Goal: Task Accomplishment & Management: Manage account settings

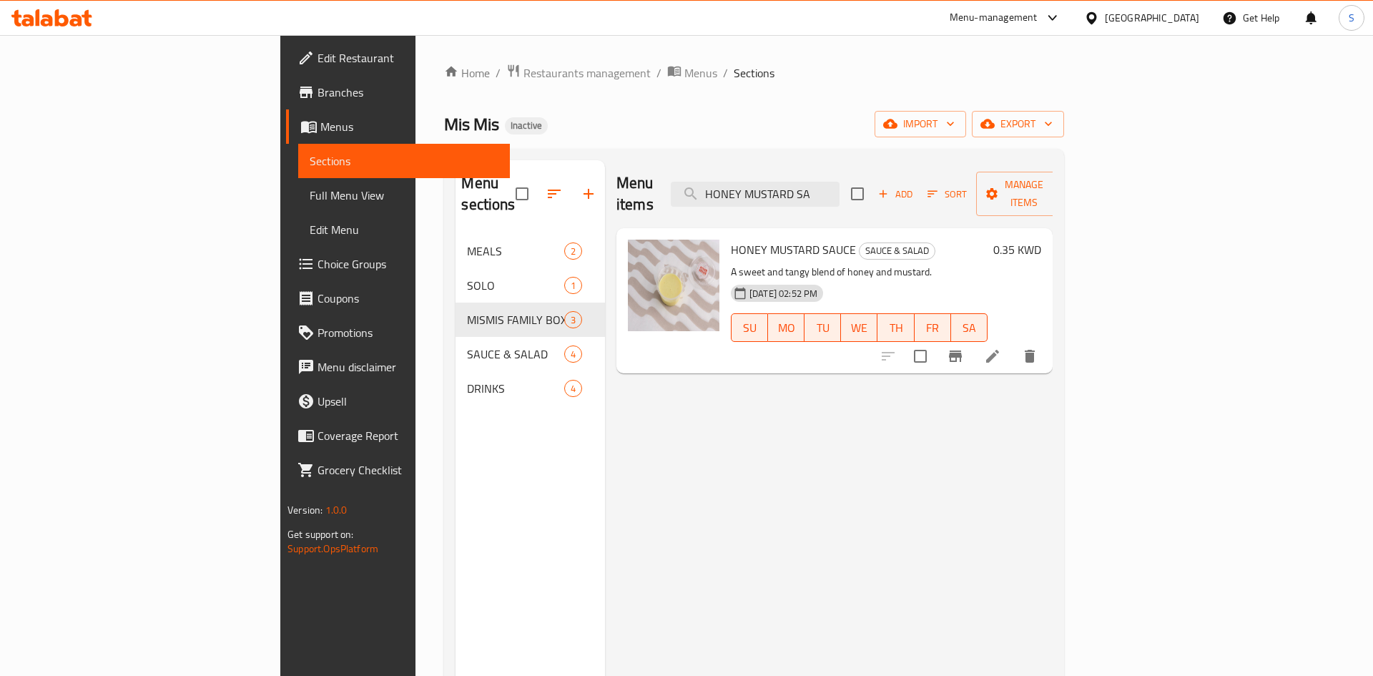
click at [1171, 17] on div "Kuwait" at bounding box center [1152, 18] width 94 height 16
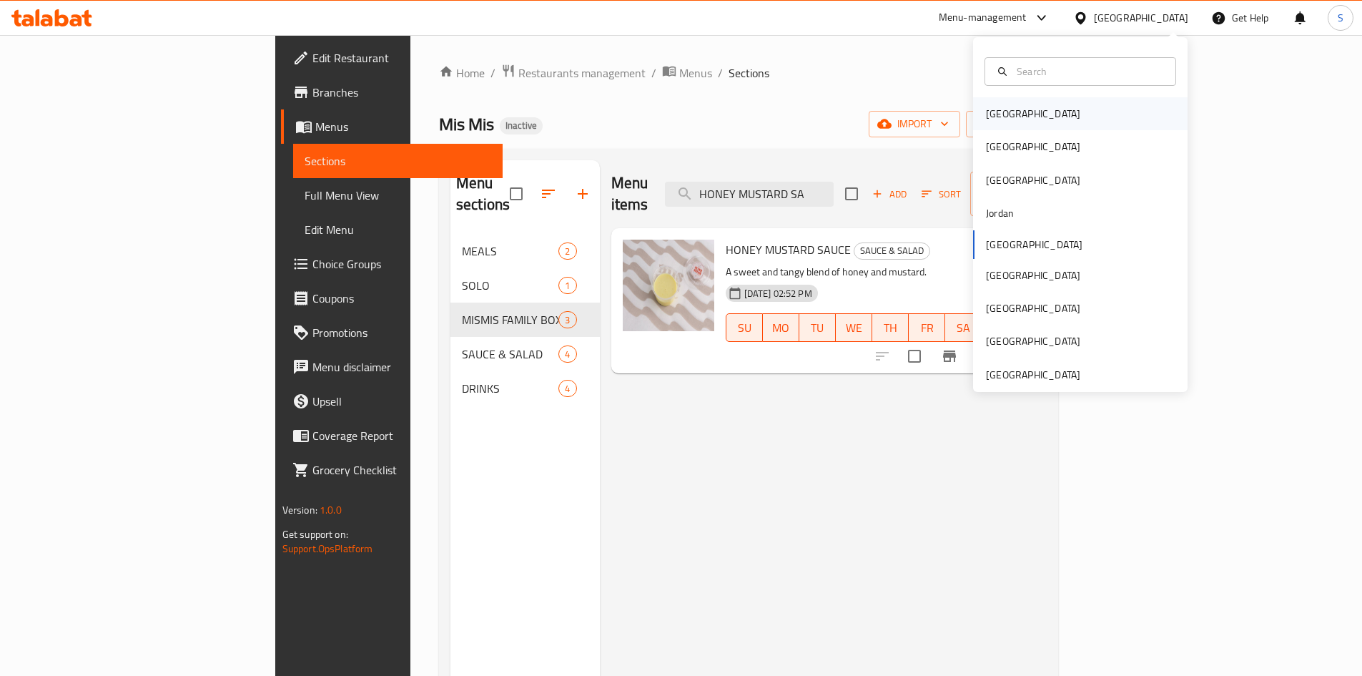
click at [1001, 107] on div "[GEOGRAPHIC_DATA]" at bounding box center [1033, 114] width 94 height 16
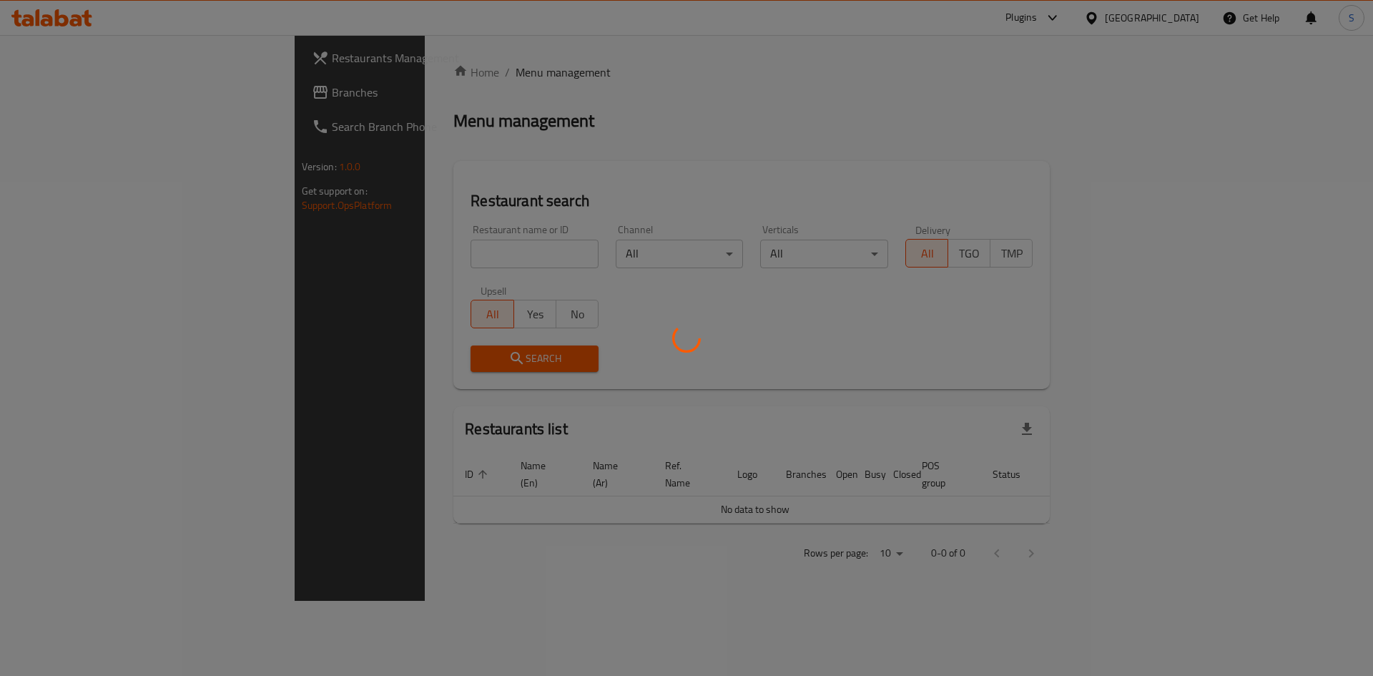
click at [119, 102] on div at bounding box center [686, 338] width 1373 height 676
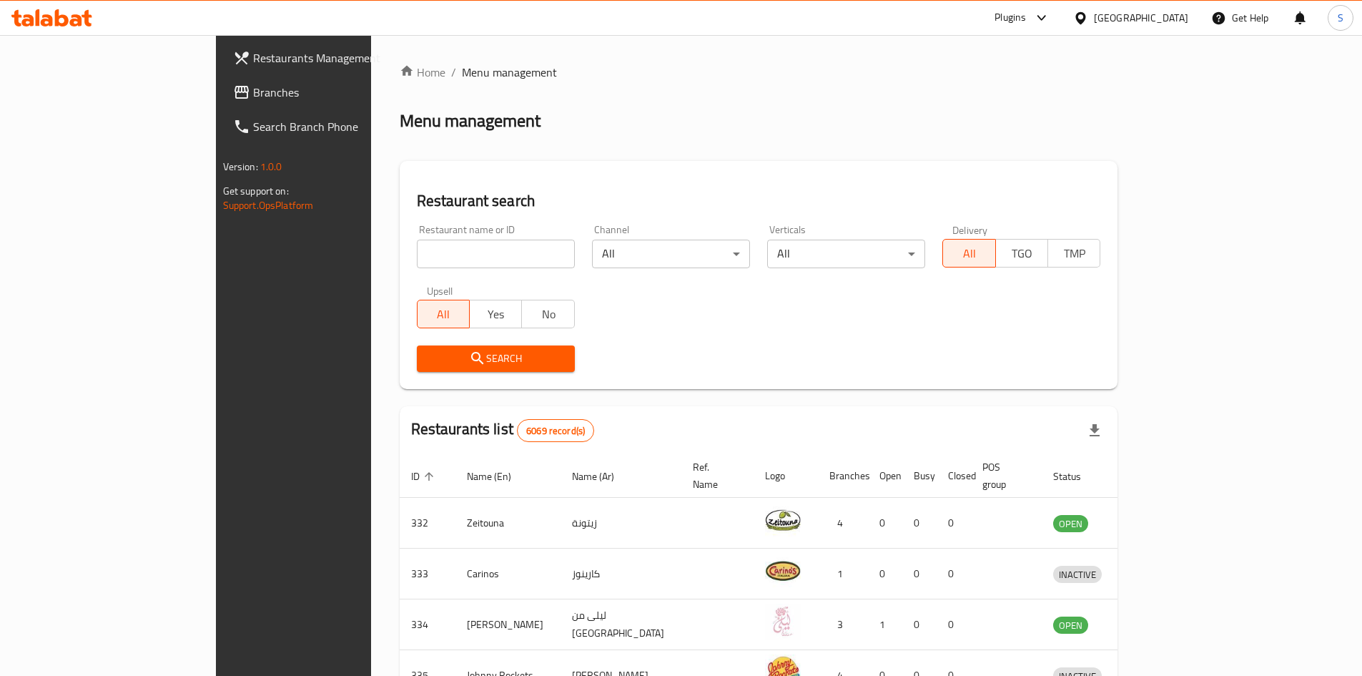
click at [253, 92] on span "Branches" at bounding box center [342, 92] width 179 height 17
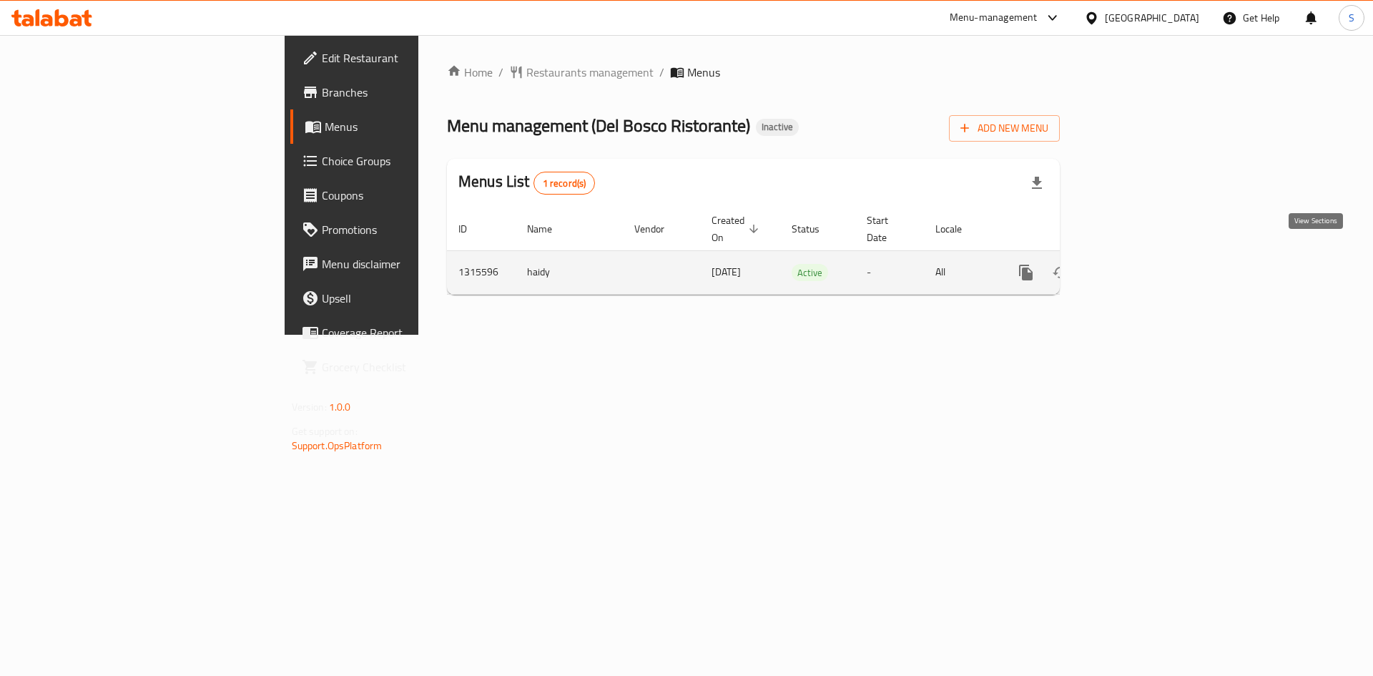
click at [1136, 266] on icon "enhanced table" at bounding box center [1129, 272] width 13 height 13
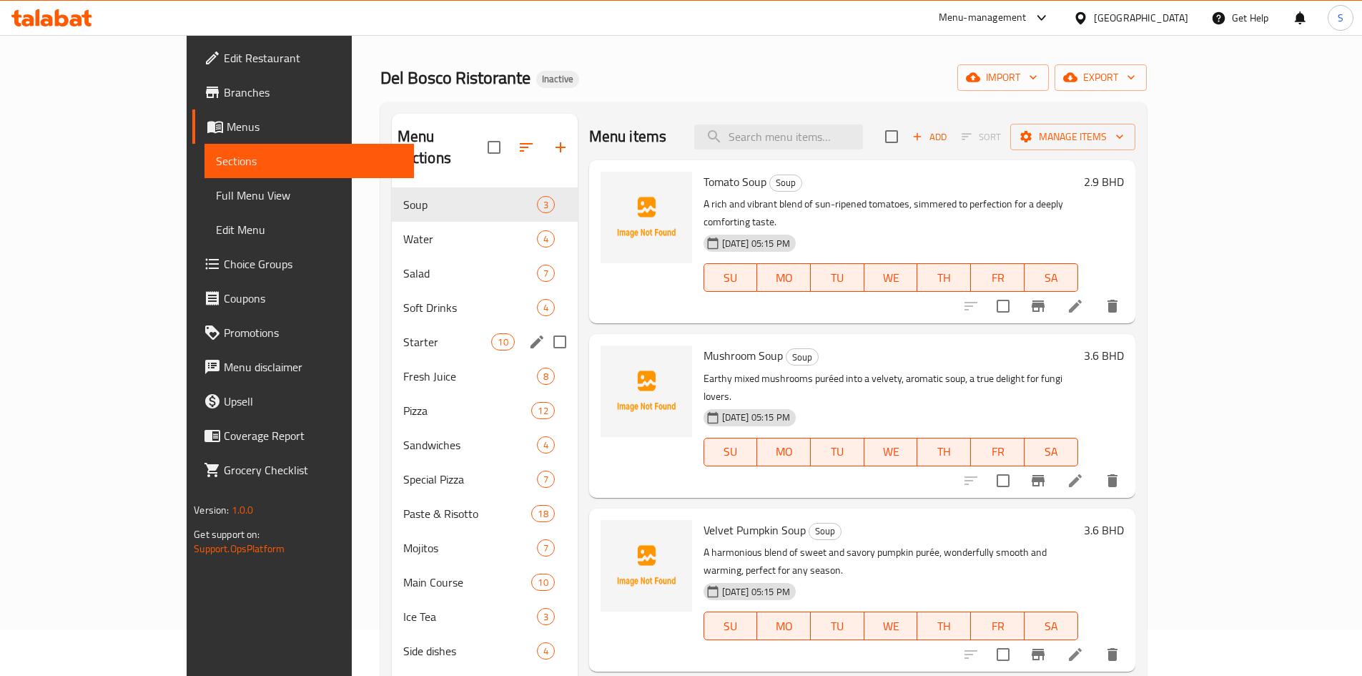
scroll to position [72, 0]
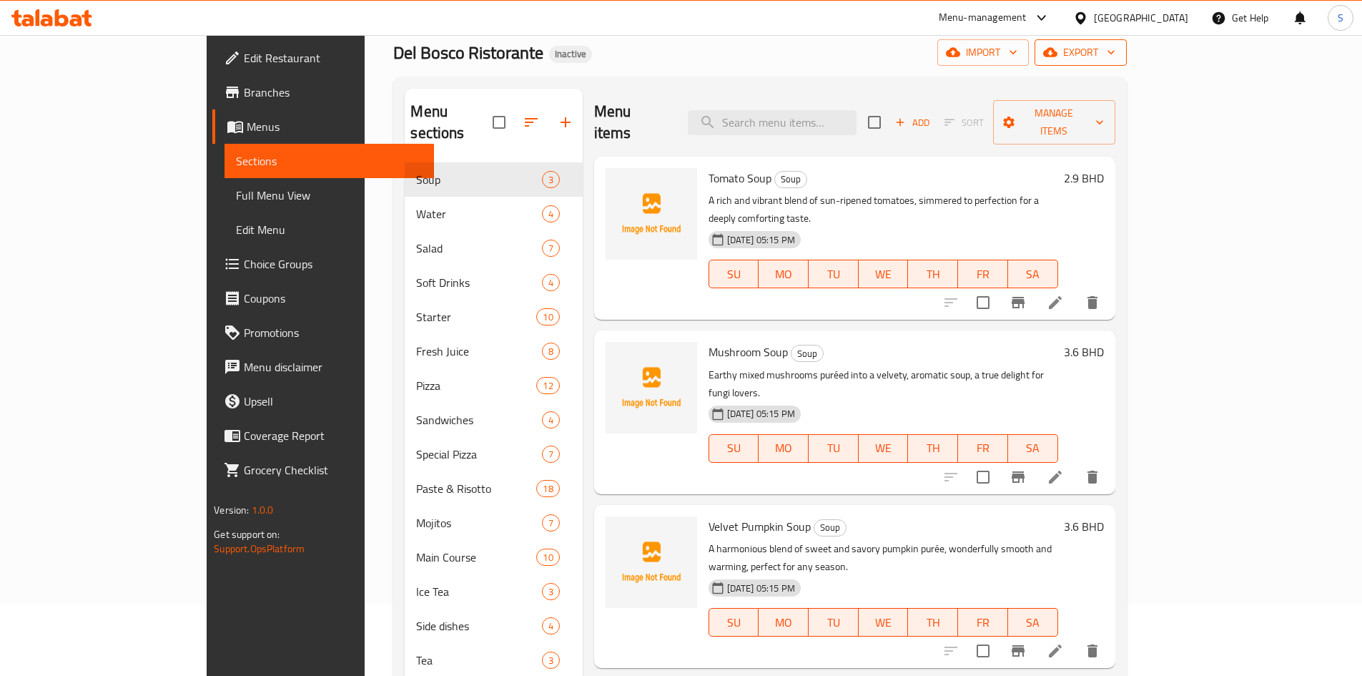
click at [1116, 44] on span "export" at bounding box center [1080, 53] width 69 height 18
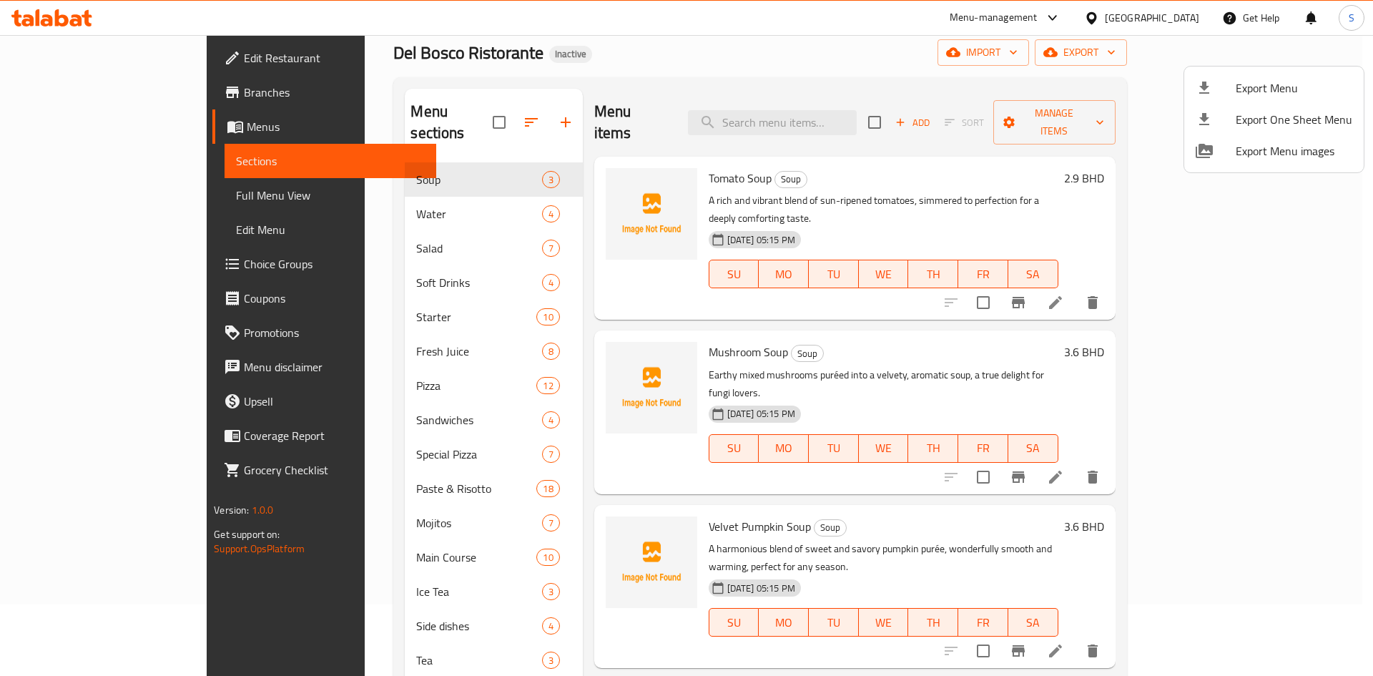
click at [1238, 74] on li "Export Menu" at bounding box center [1274, 87] width 180 height 31
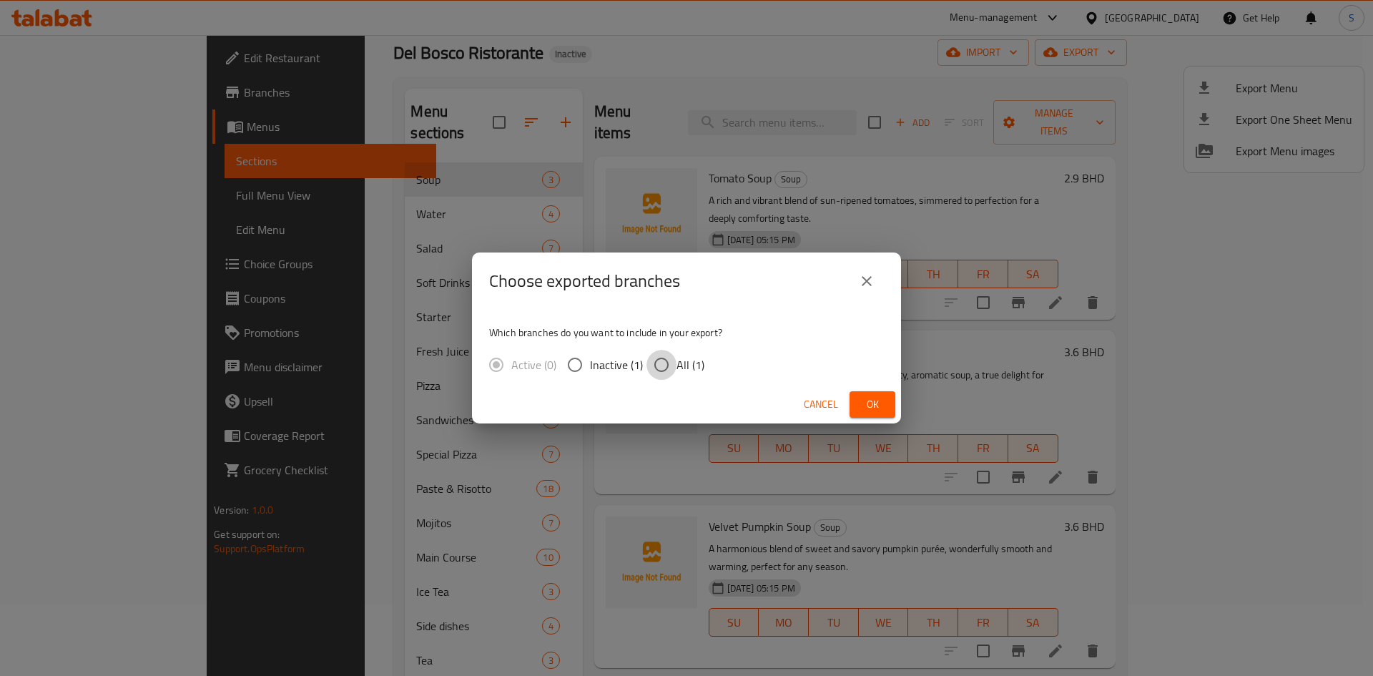
click at [675, 355] on input "All (1)" at bounding box center [662, 365] width 30 height 30
radio input "true"
click at [858, 388] on div "Cancel Ok" at bounding box center [686, 404] width 429 height 38
click at [867, 398] on span "Ok" at bounding box center [872, 404] width 23 height 18
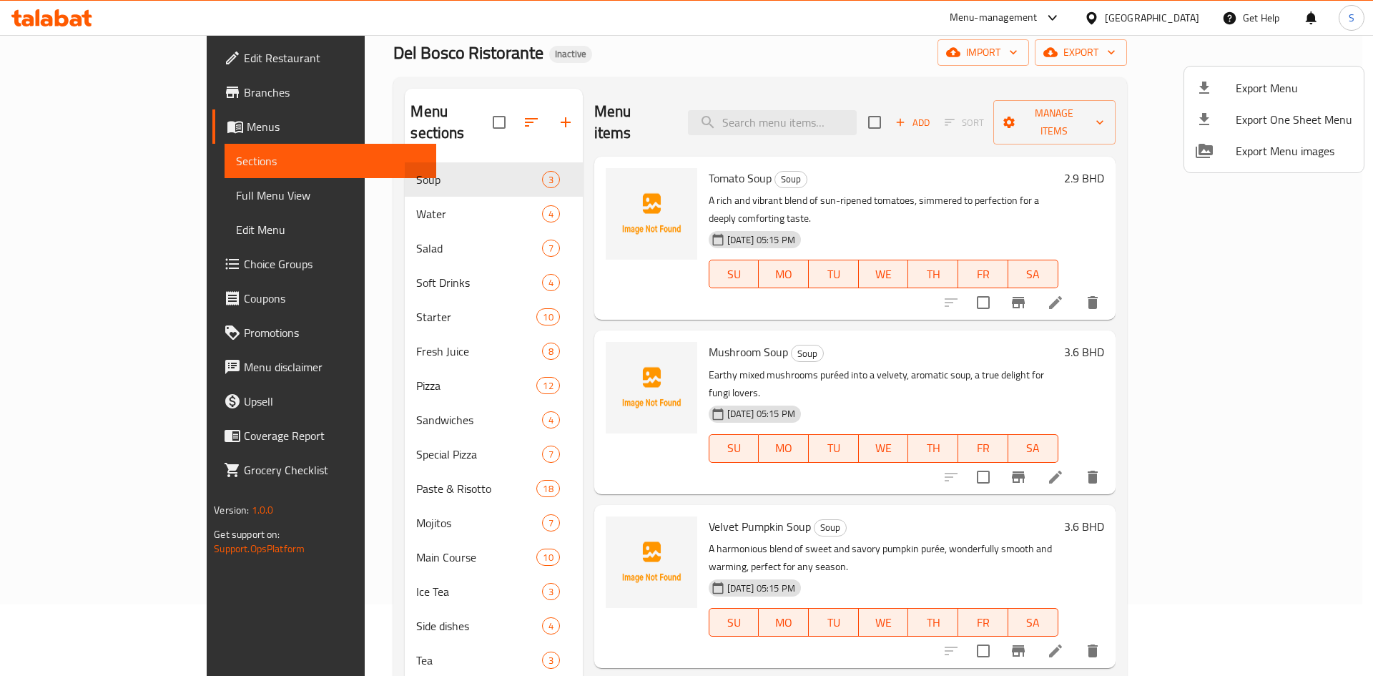
click at [313, 197] on div at bounding box center [686, 338] width 1373 height 676
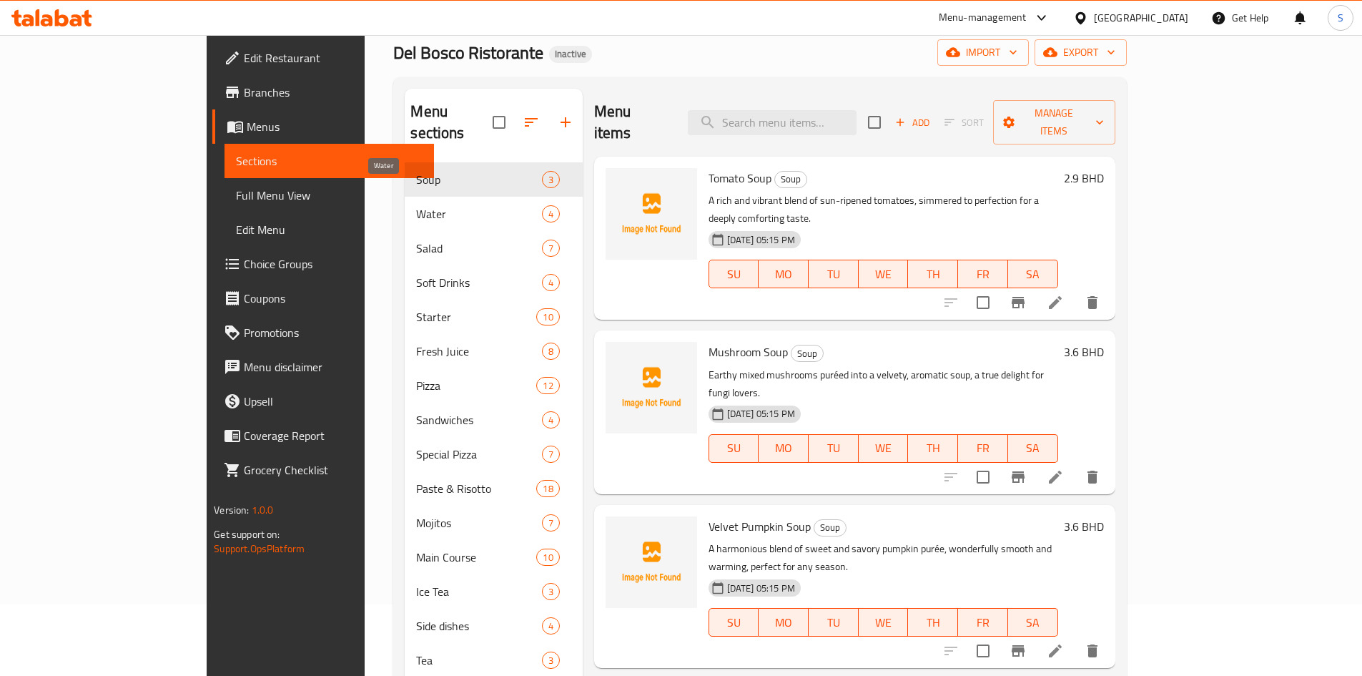
click at [416, 205] on span "Water" at bounding box center [478, 213] width 125 height 17
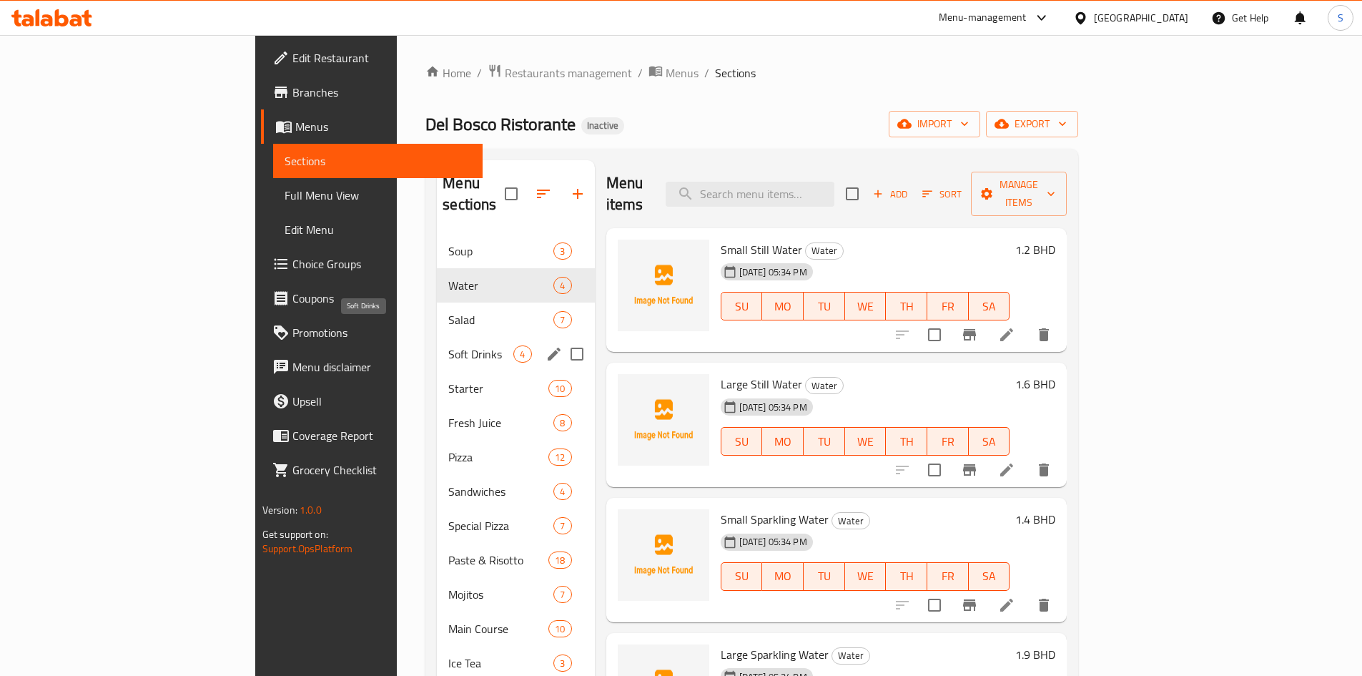
click at [448, 345] on span "Soft Drinks" at bounding box center [480, 353] width 65 height 17
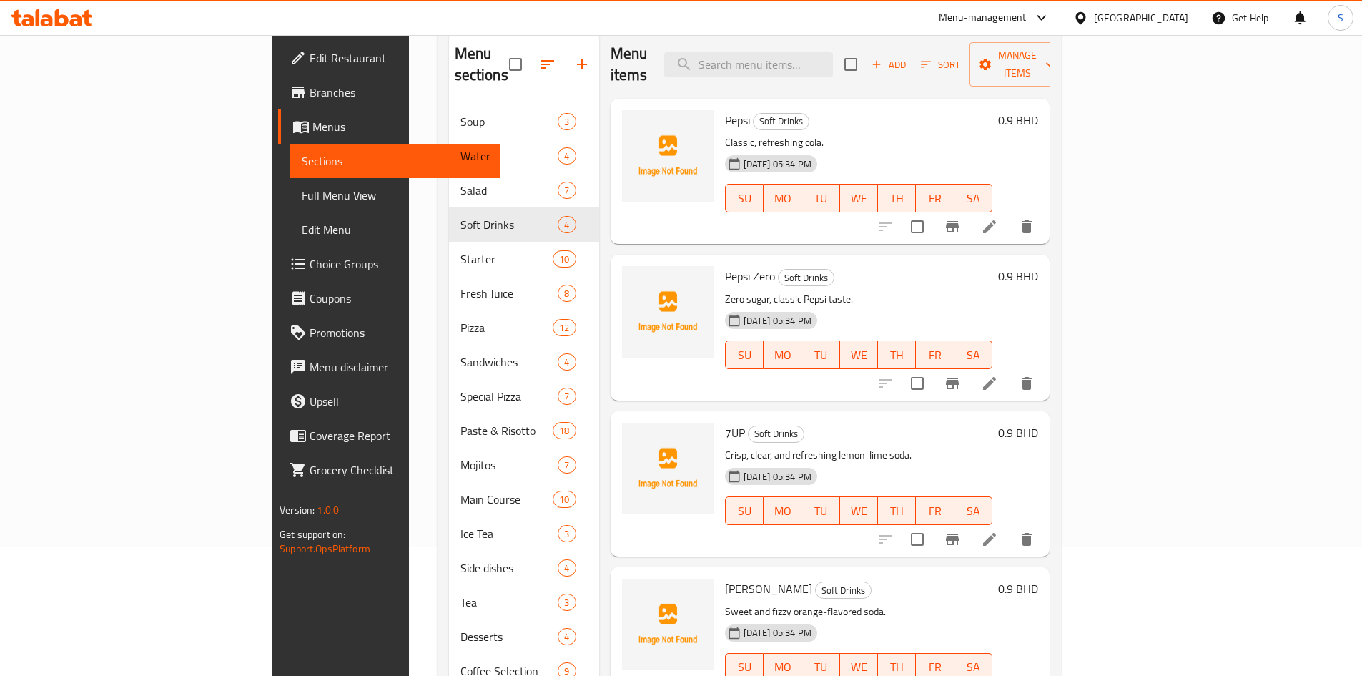
scroll to position [129, 0]
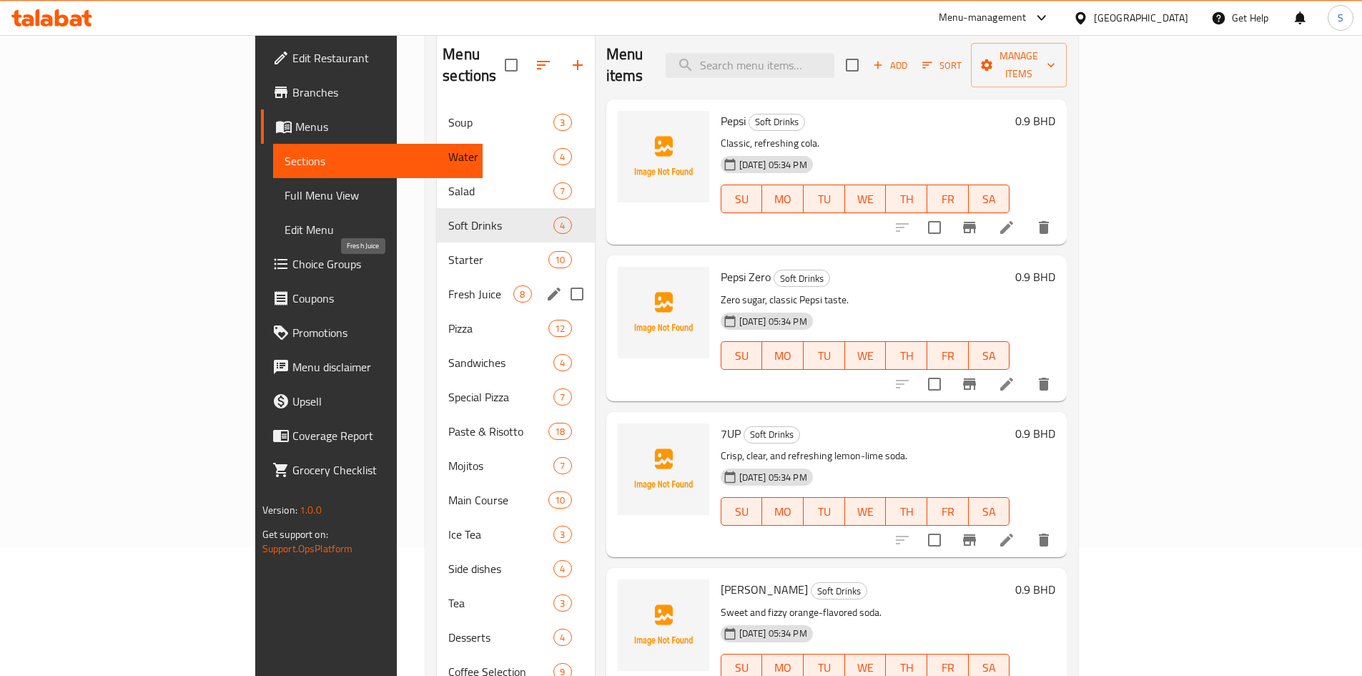
click at [448, 285] on span "Fresh Juice" at bounding box center [480, 293] width 65 height 17
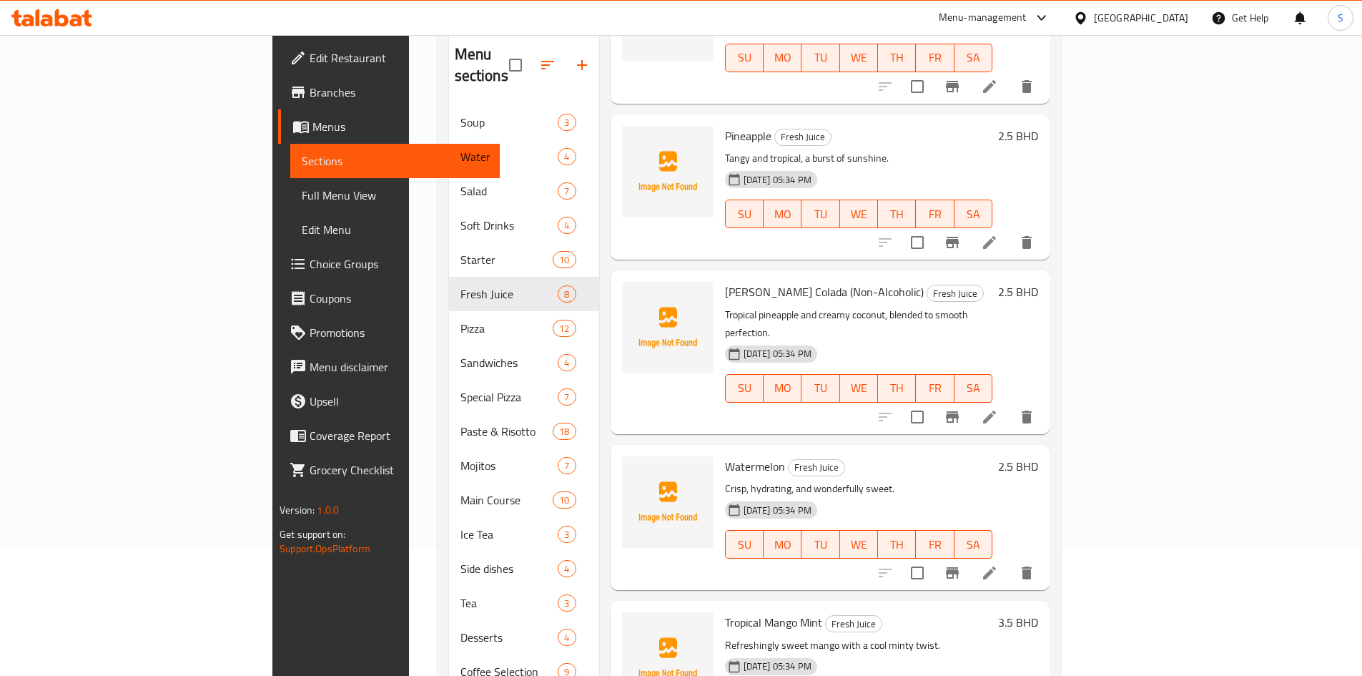
scroll to position [252, 0]
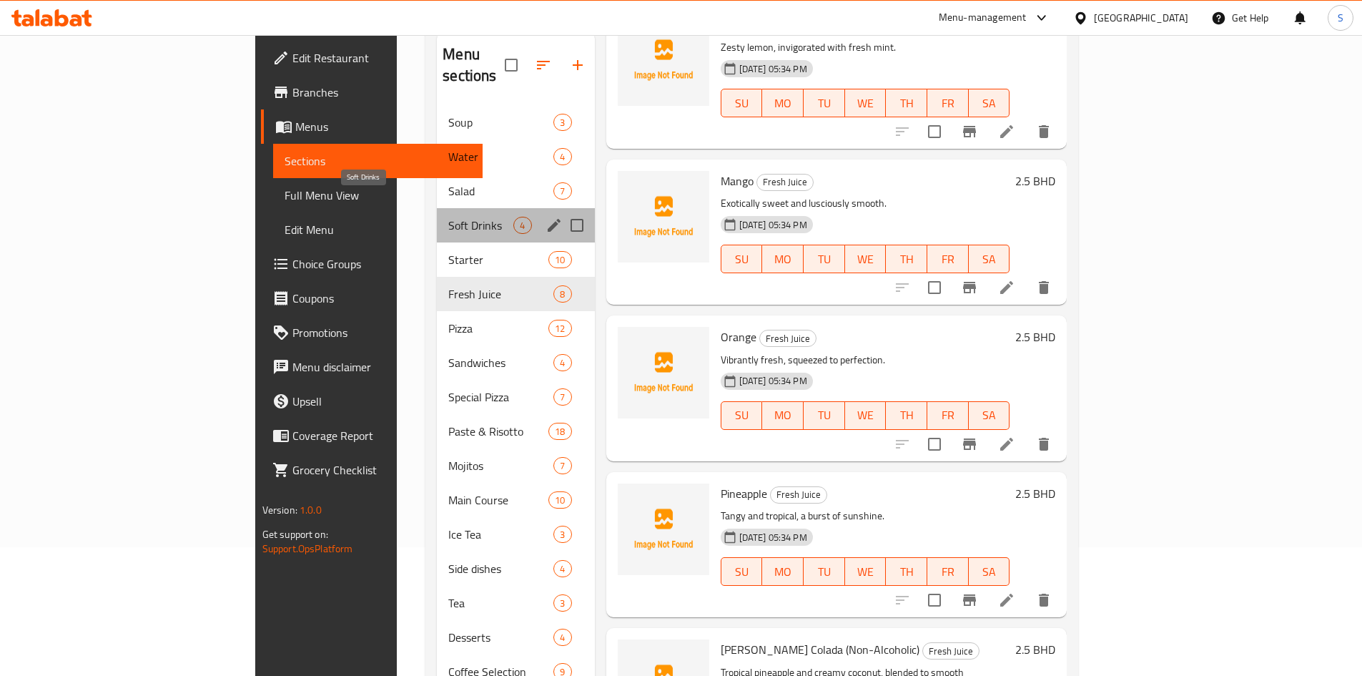
click at [448, 217] on span "Soft Drinks" at bounding box center [480, 225] width 65 height 17
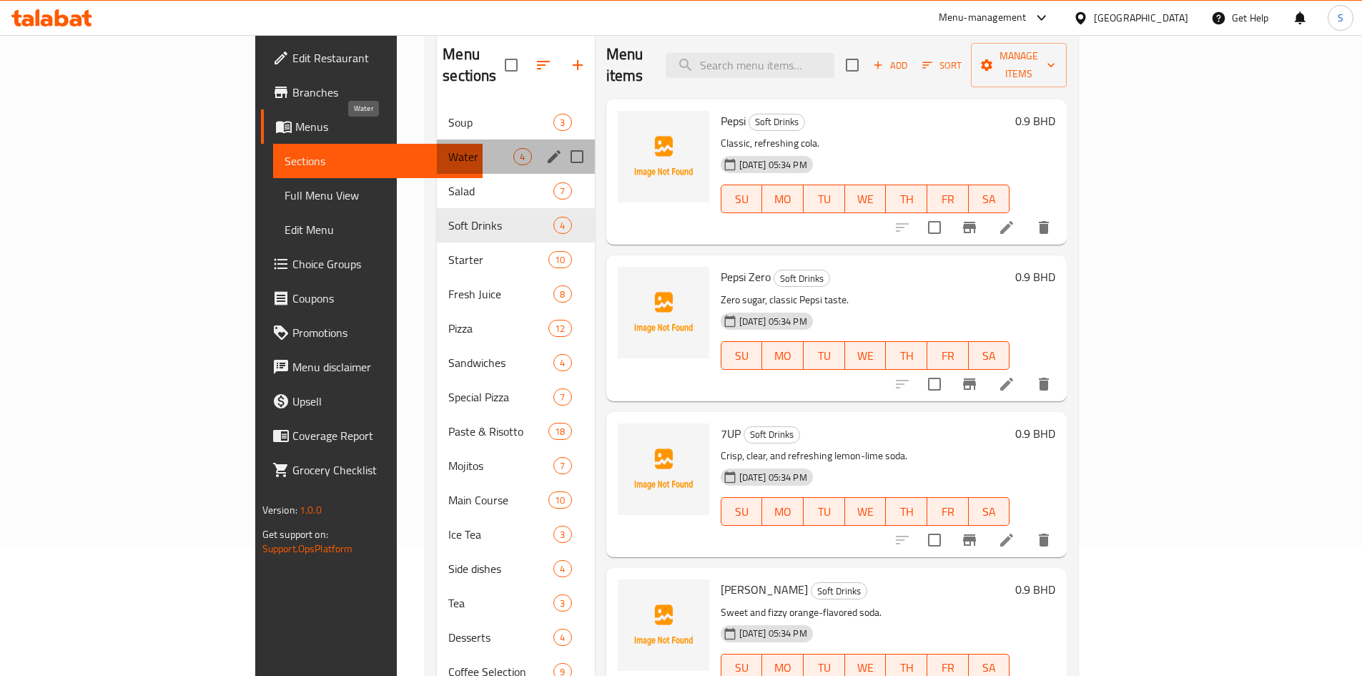
click at [448, 148] on span "Water" at bounding box center [480, 156] width 65 height 17
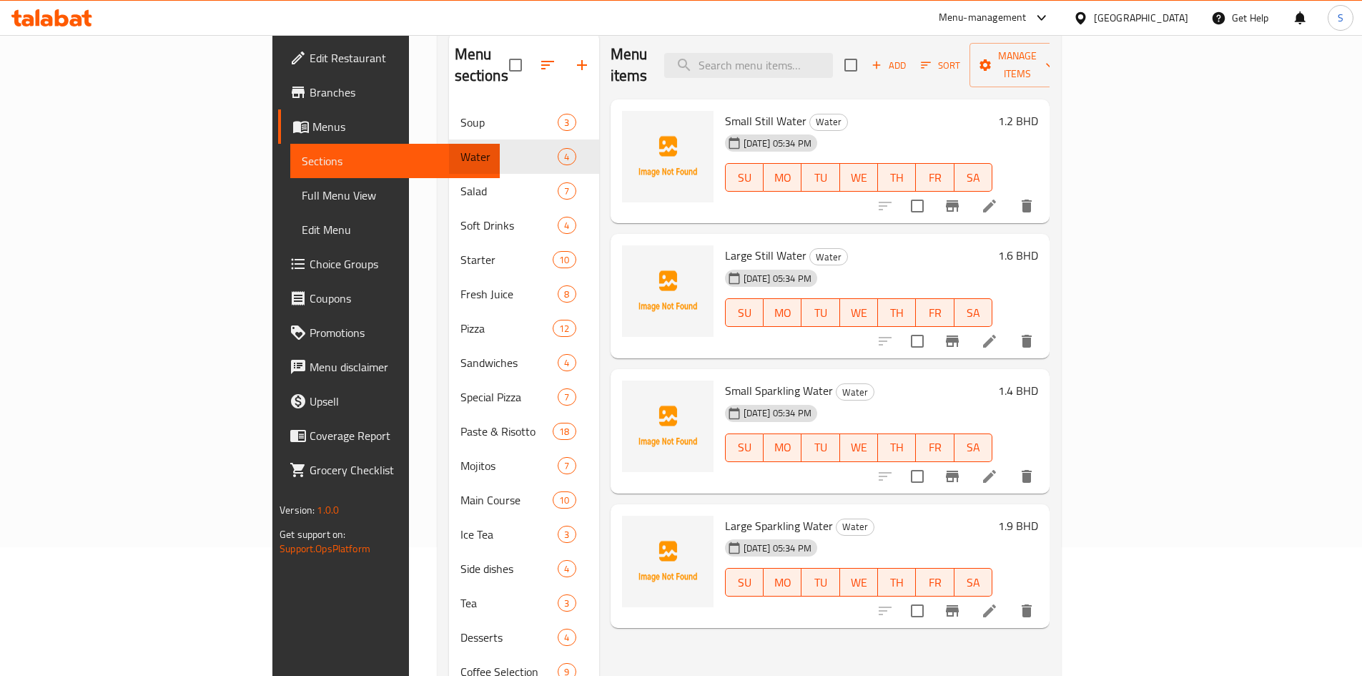
click at [1141, 1] on div "[GEOGRAPHIC_DATA]" at bounding box center [1131, 18] width 138 height 34
click at [278, 41] on link "Edit Restaurant" at bounding box center [389, 58] width 222 height 34
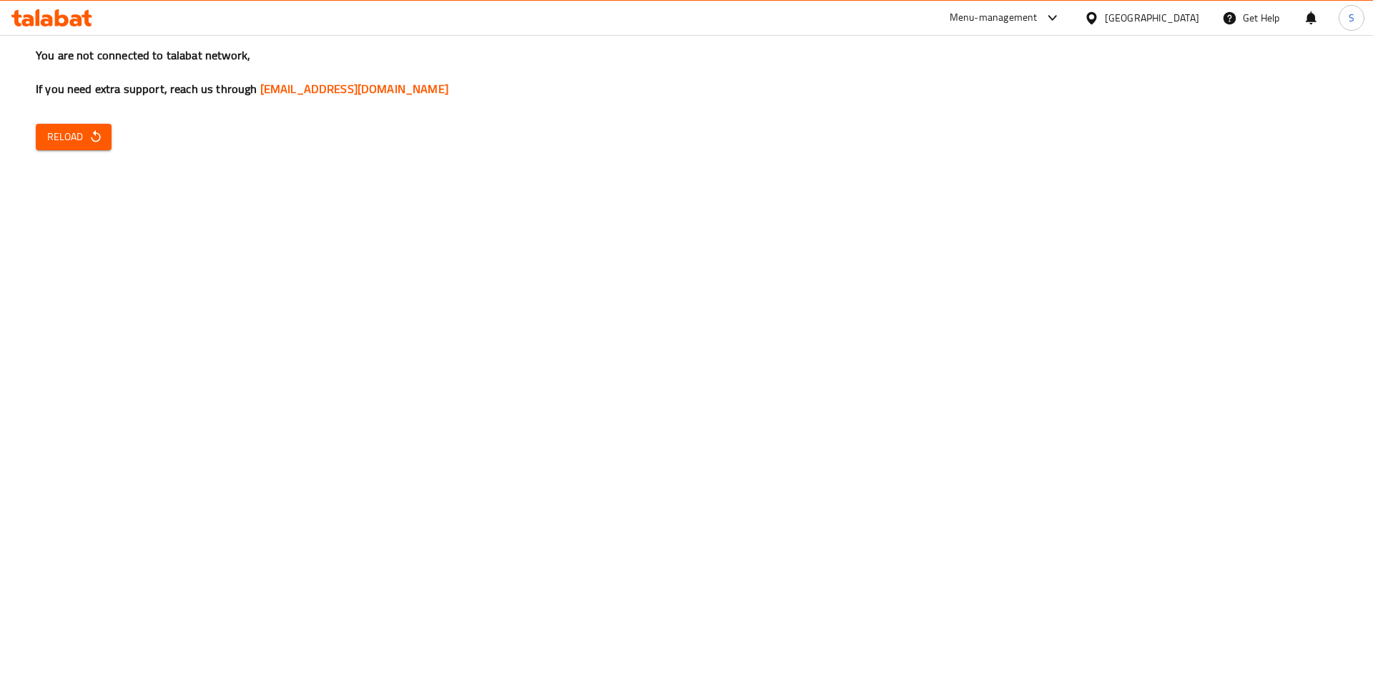
click at [65, 138] on span "Reload" at bounding box center [73, 137] width 53 height 18
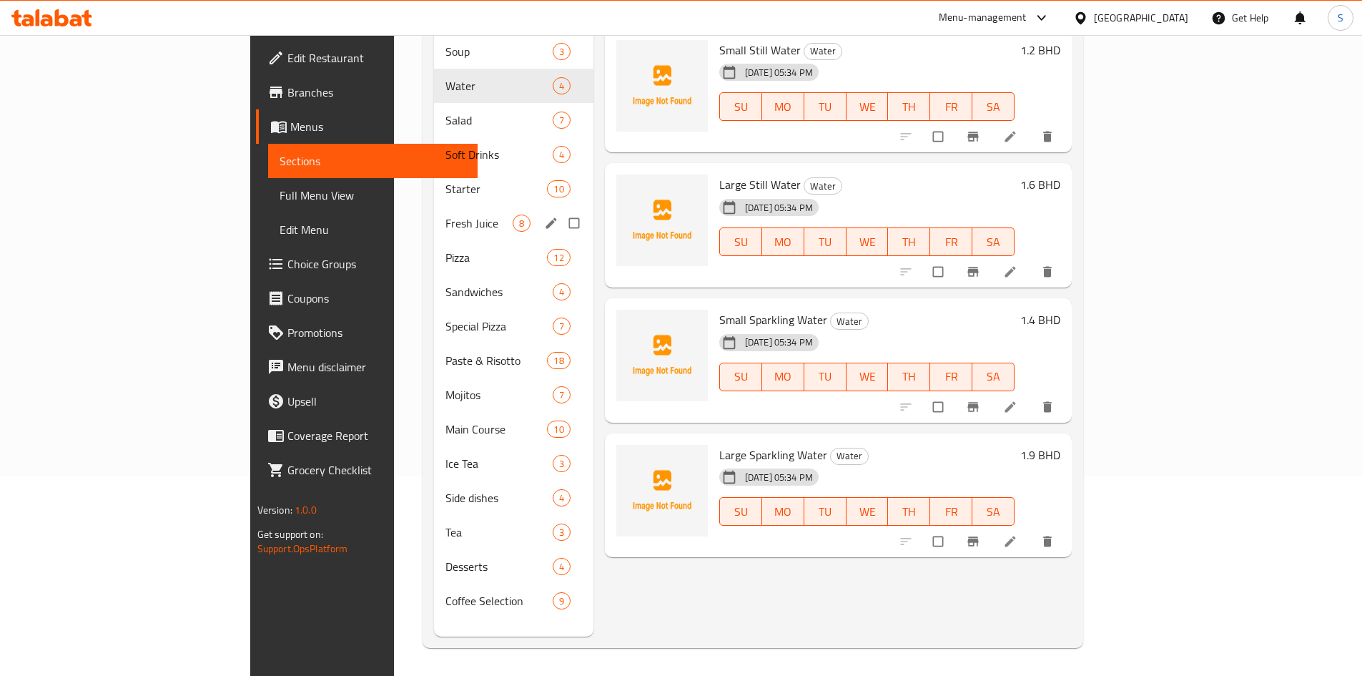
scroll to position [200, 0]
click at [446, 282] on span "Sandwiches" at bounding box center [479, 290] width 67 height 17
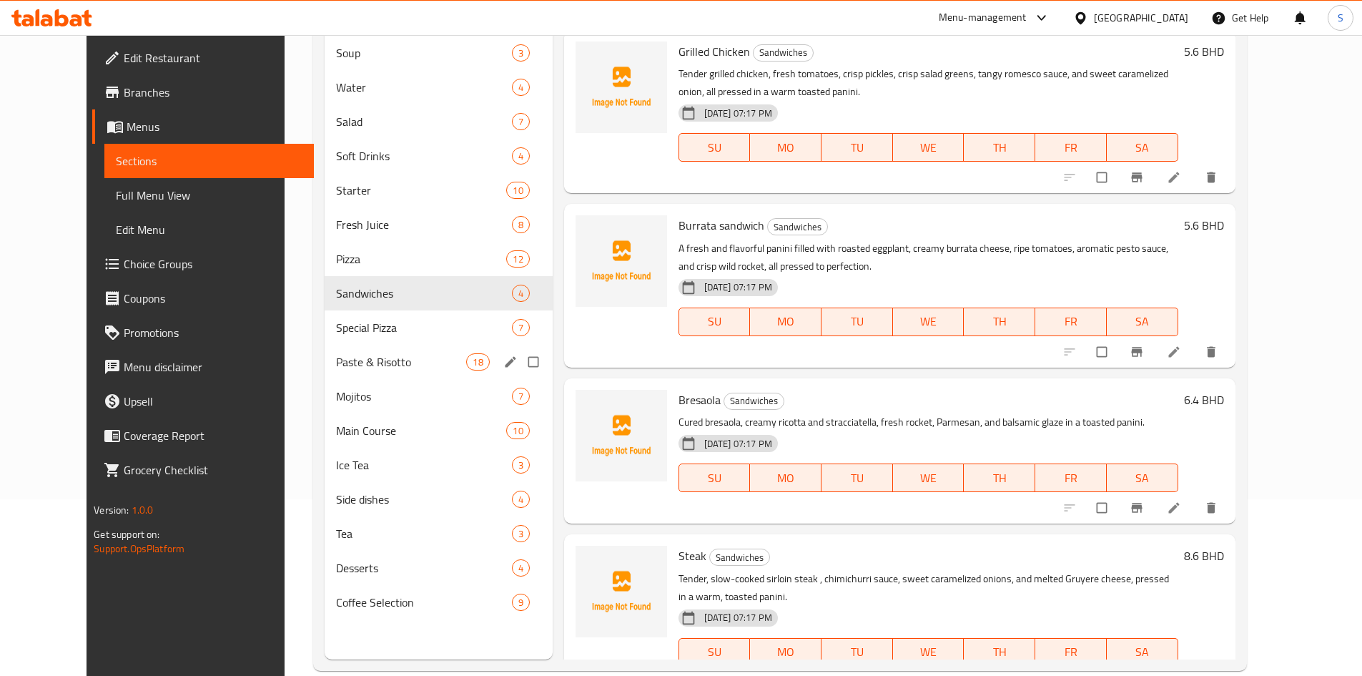
scroll to position [200, 0]
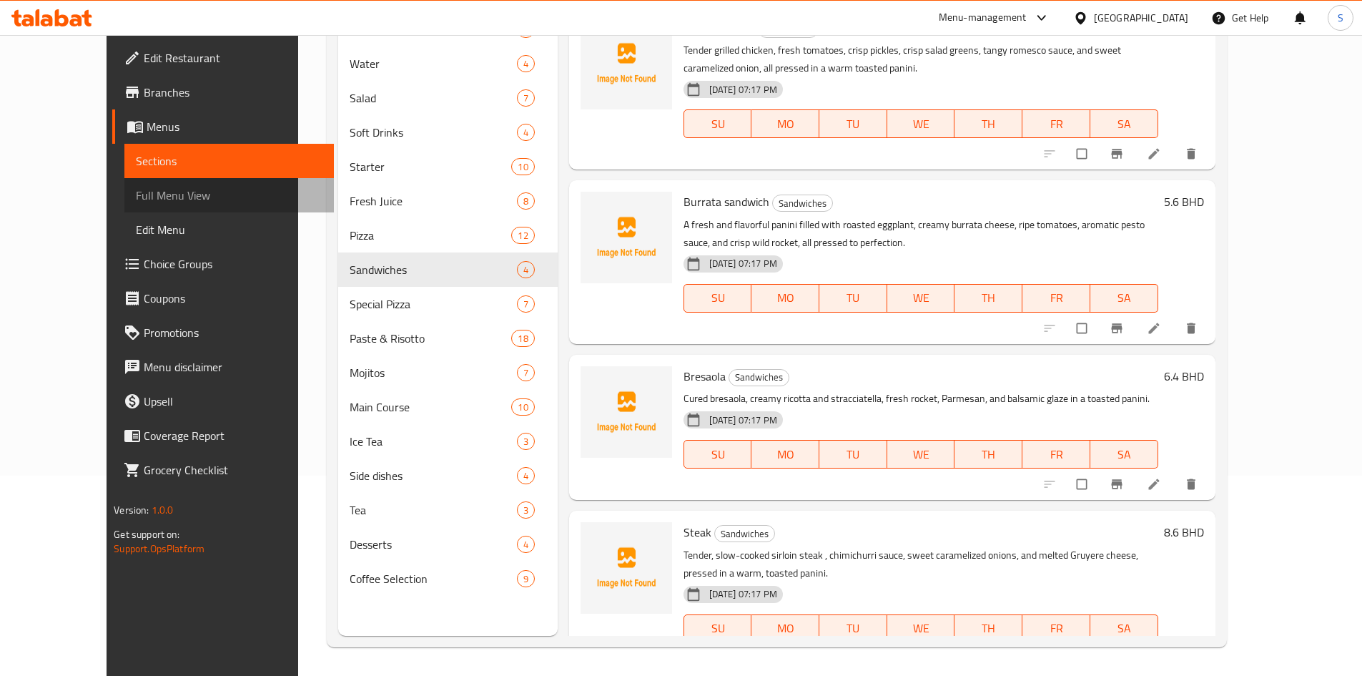
click at [136, 189] on span "Full Menu View" at bounding box center [229, 195] width 187 height 17
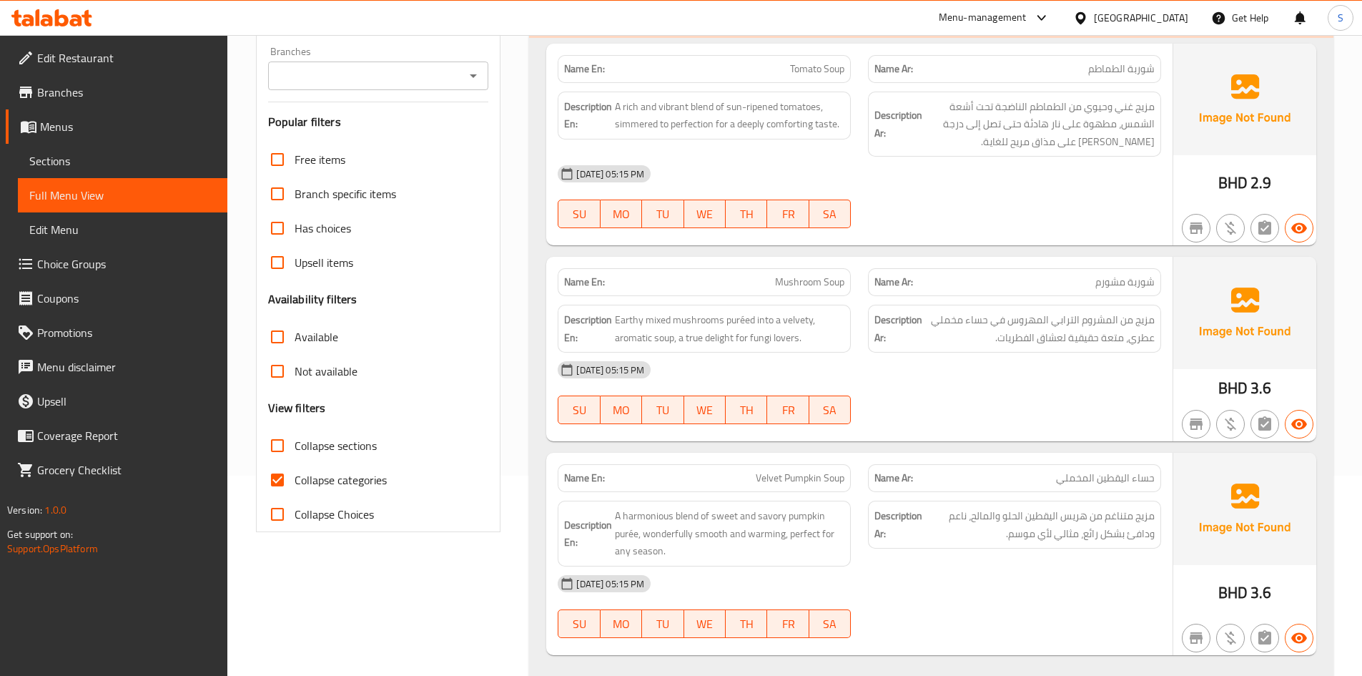
click at [302, 491] on label "Collapse categories" at bounding box center [323, 480] width 127 height 34
click at [295, 491] on input "Collapse categories" at bounding box center [277, 480] width 34 height 34
checkbox input "false"
click at [330, 456] on label "Collapse sections" at bounding box center [318, 445] width 117 height 34
click at [295, 456] on input "Collapse sections" at bounding box center [277, 445] width 34 height 34
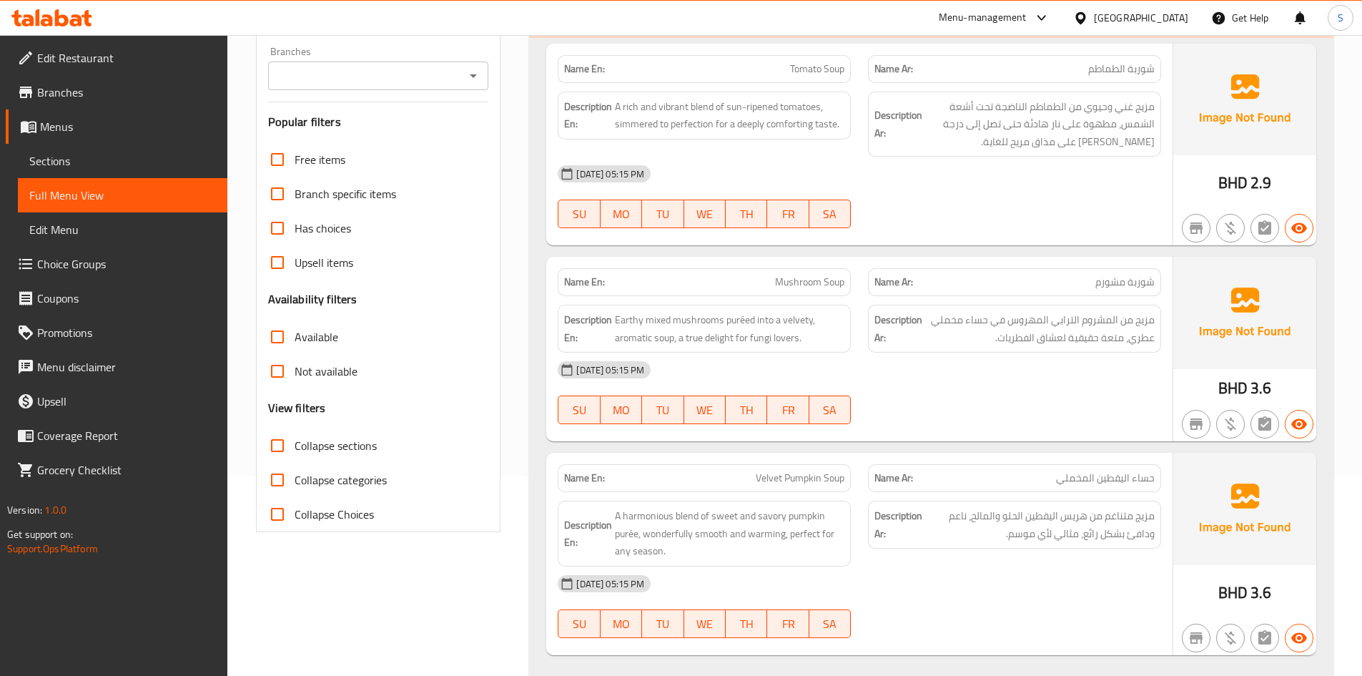
checkbox input "true"
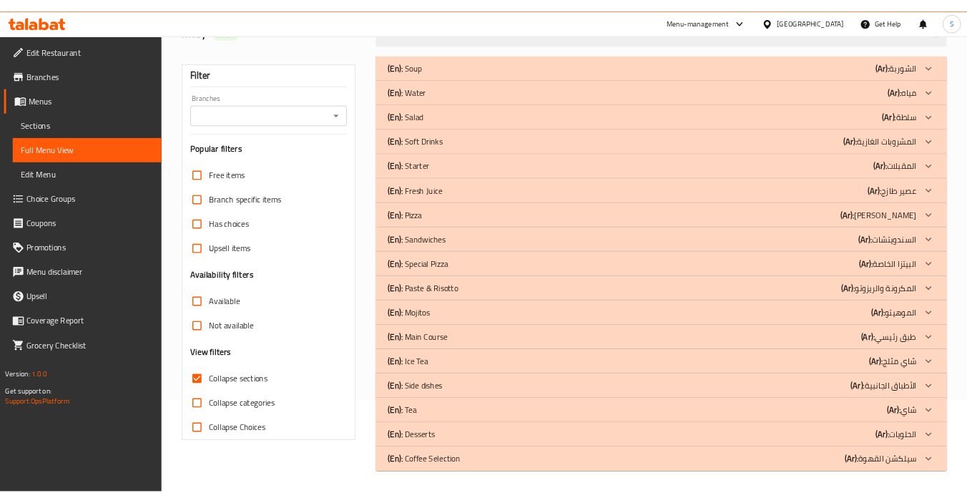
scroll to position [129, 0]
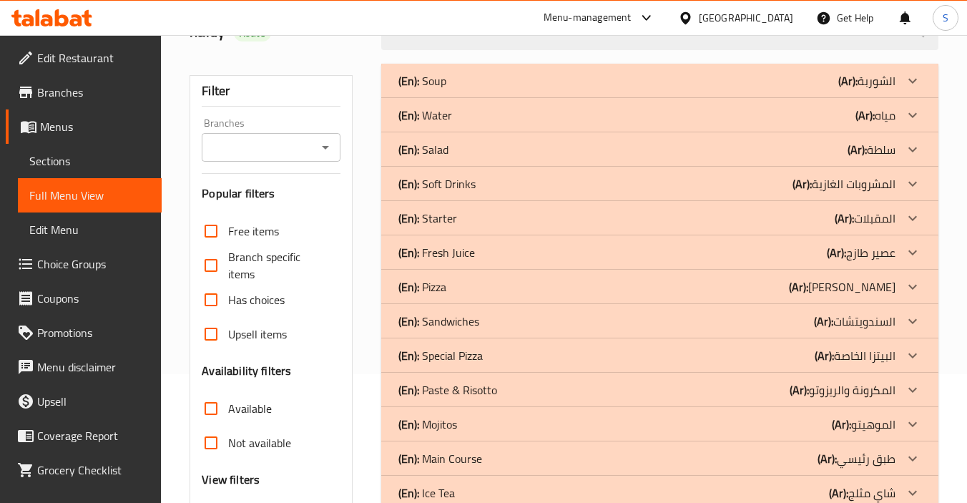
click at [865, 120] on b "(Ar):" at bounding box center [864, 114] width 19 height 21
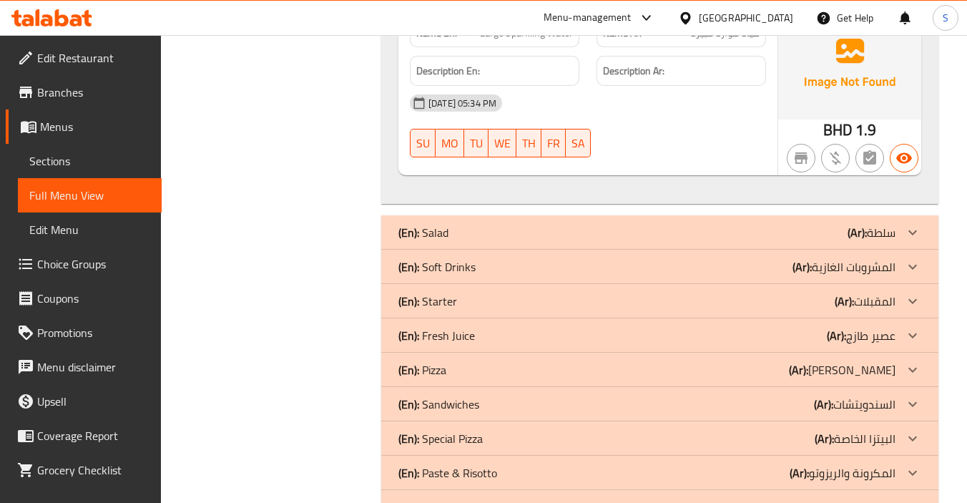
scroll to position [844, 0]
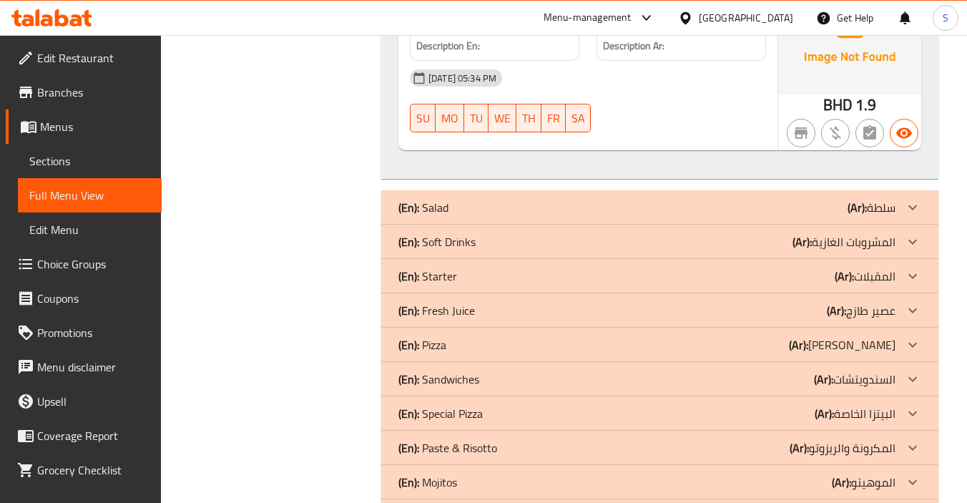
click at [844, 240] on p "(Ar): المشروبات الغازية" at bounding box center [843, 241] width 103 height 17
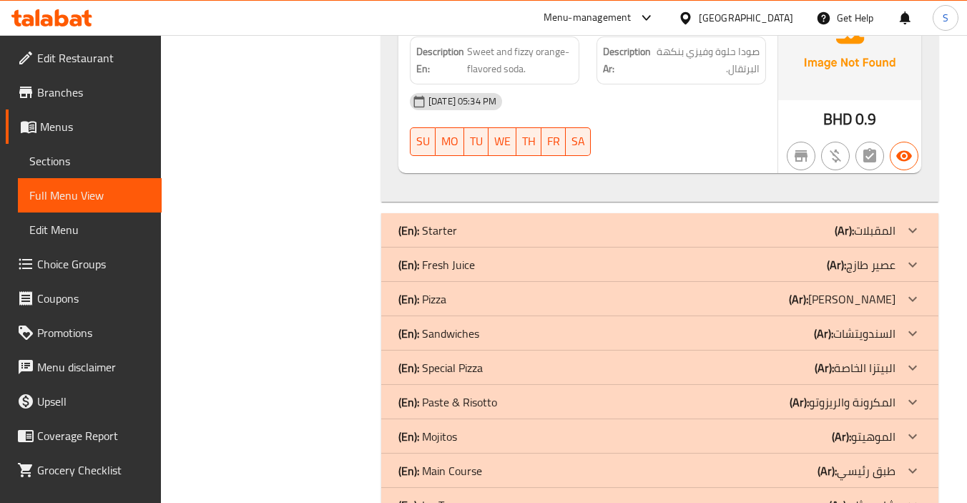
scroll to position [1774, 0]
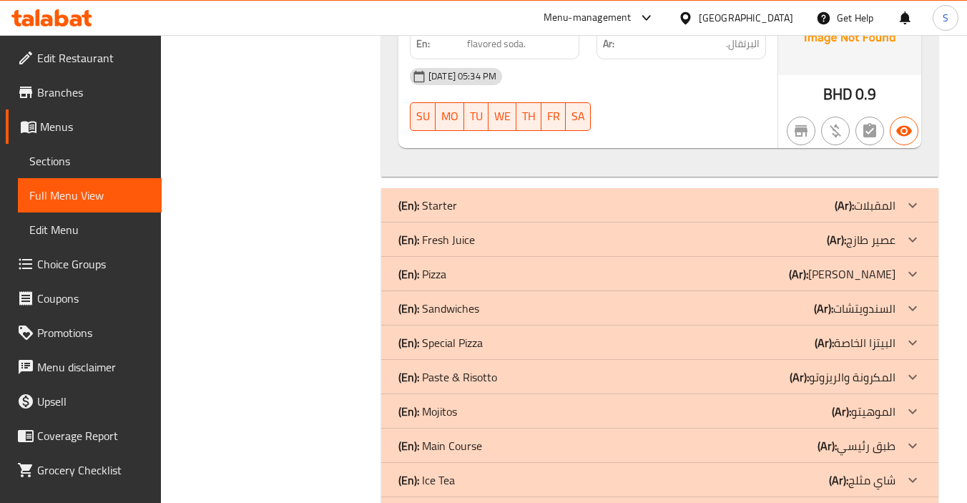
click at [820, 235] on div "(En): Fresh Juice (Ar): عصير طازج" at bounding box center [646, 239] width 497 height 17
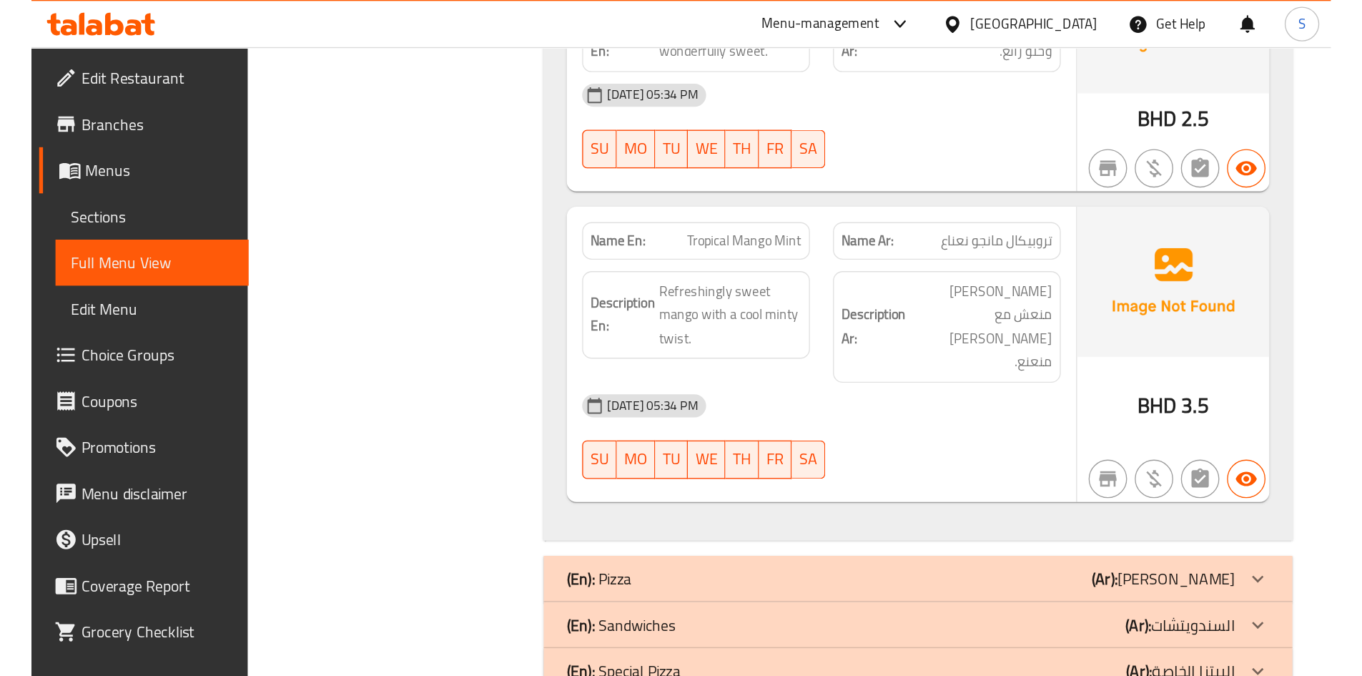
scroll to position [3182, 0]
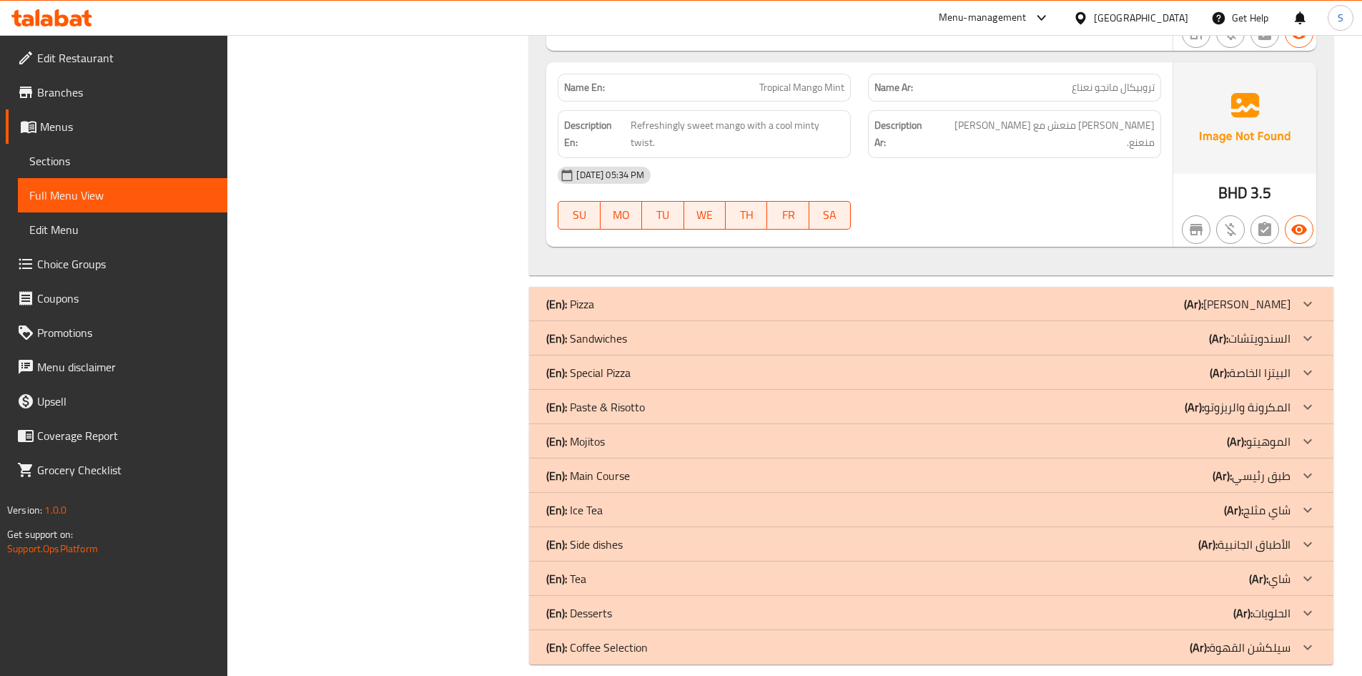
click at [1009, 158] on div "02-10-2025 05:34 PM" at bounding box center [859, 175] width 621 height 34
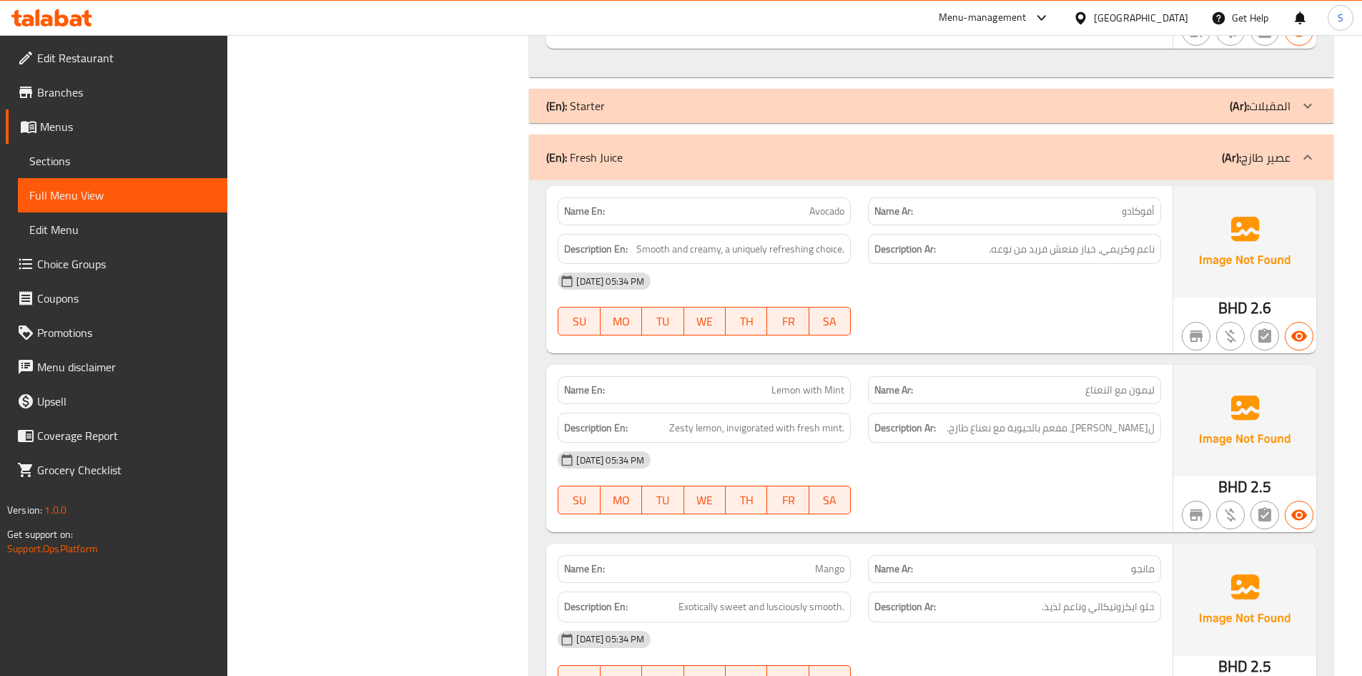
scroll to position [1859, 0]
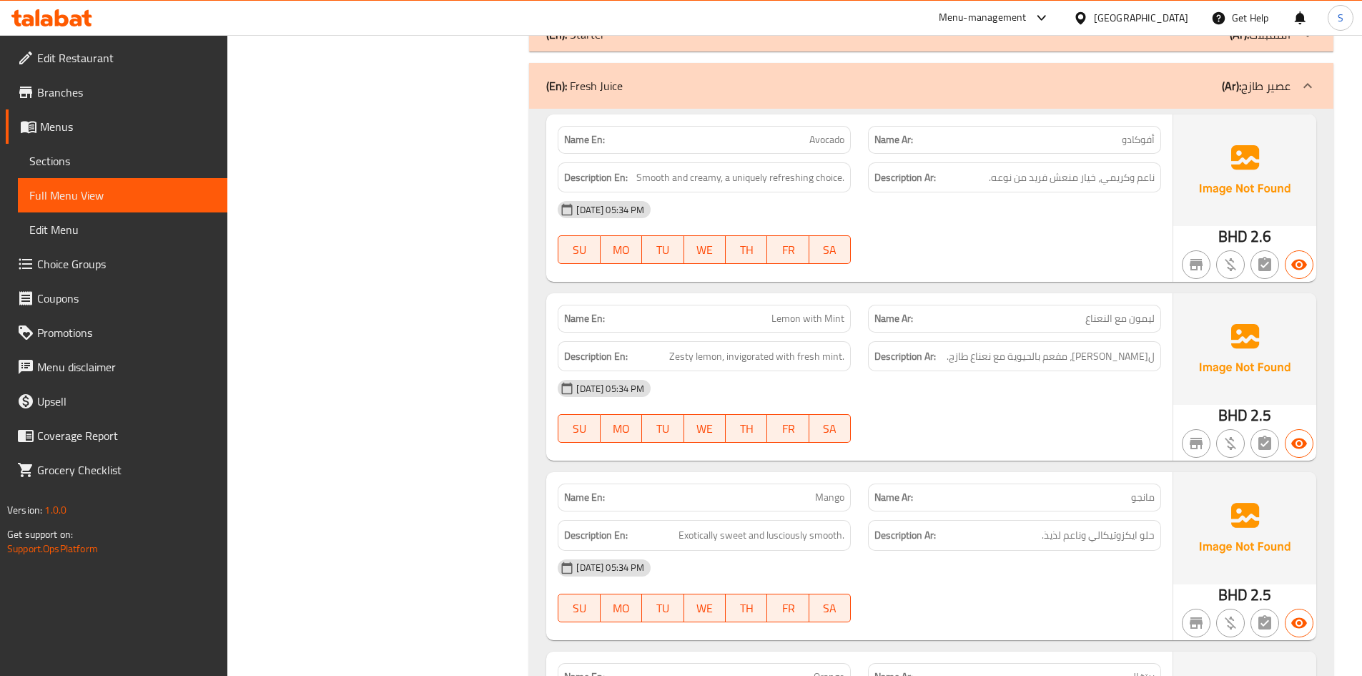
click at [1090, 384] on div "02-10-2025 05:34 PM" at bounding box center [859, 388] width 621 height 34
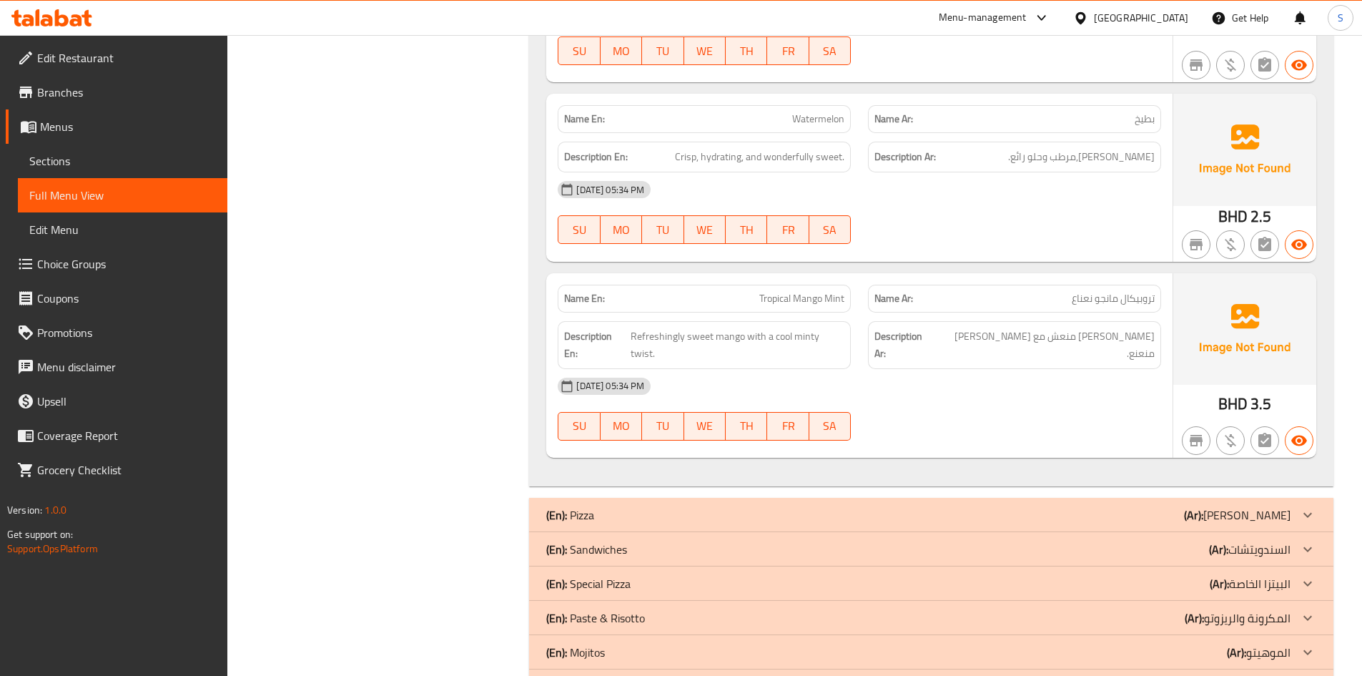
scroll to position [3004, 0]
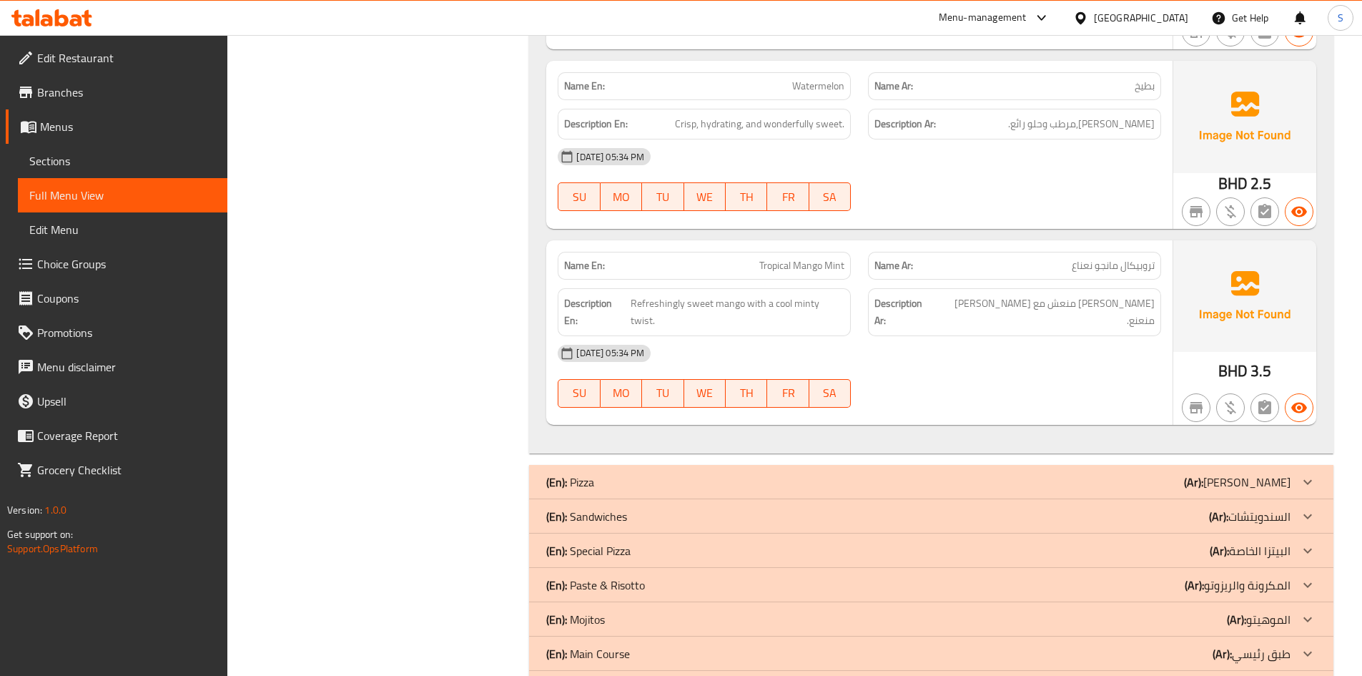
click at [1134, 338] on div "02-10-2025 05:34 PM" at bounding box center [859, 353] width 621 height 34
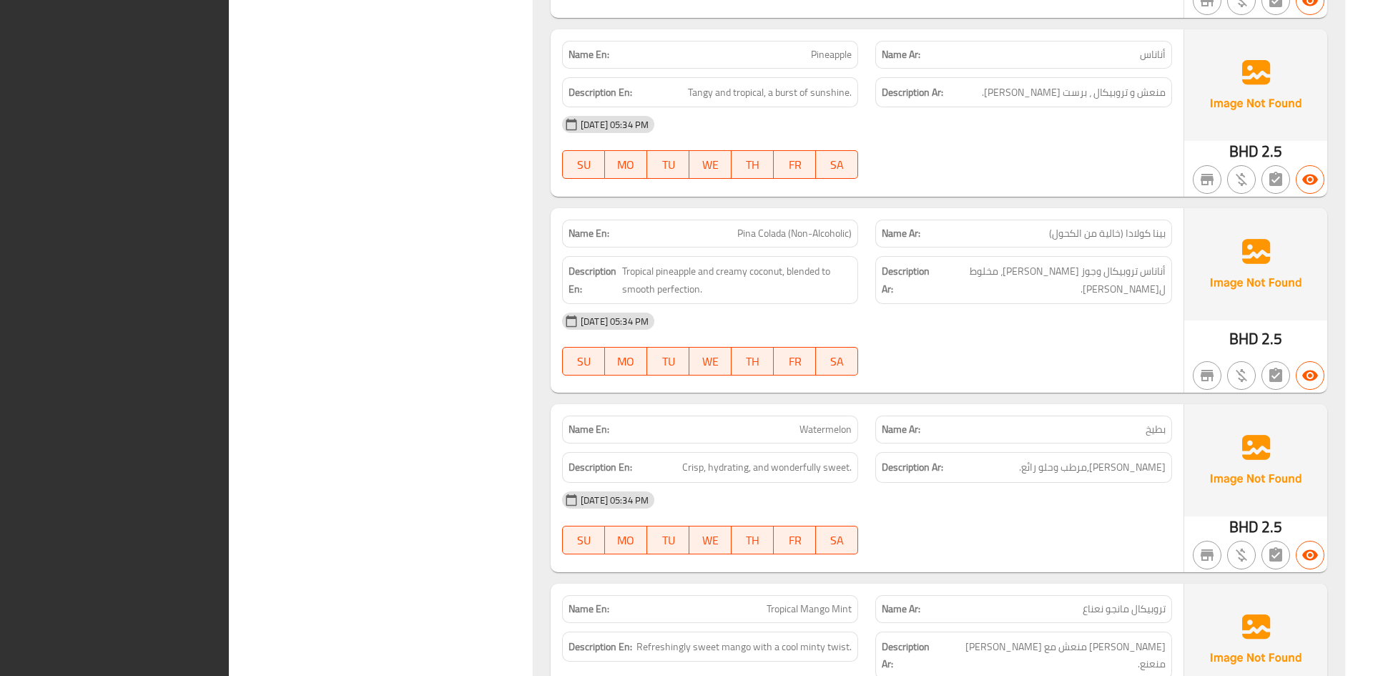
scroll to position [3182, 0]
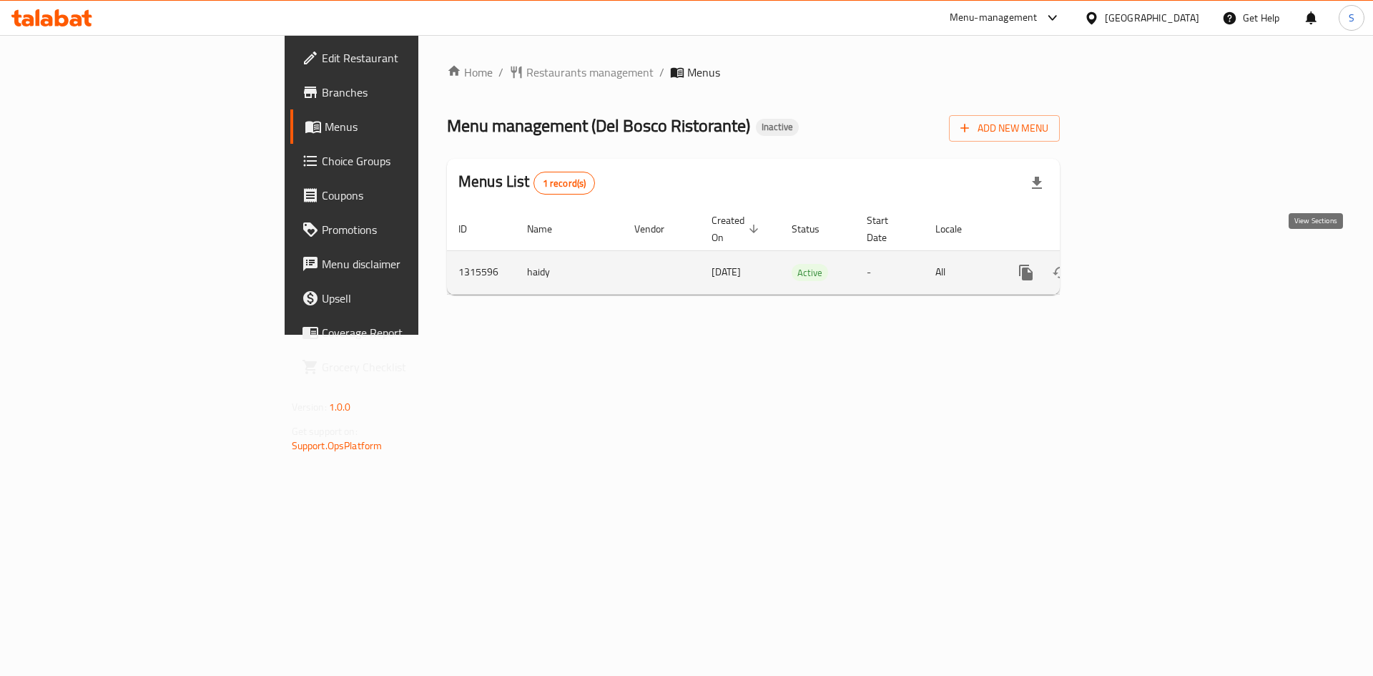
click at [1138, 264] on icon "enhanced table" at bounding box center [1129, 272] width 17 height 17
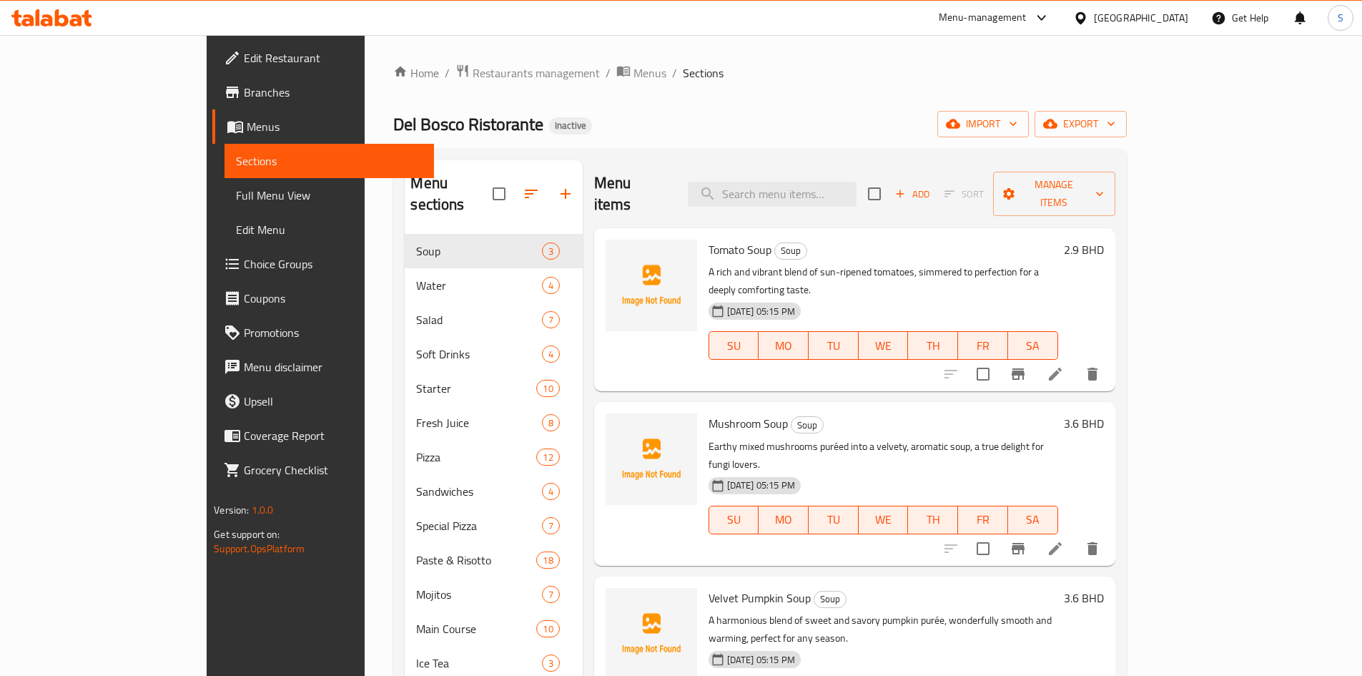
drag, startPoint x: 1271, startPoint y: 11, endPoint x: 1014, endPoint y: 65, distance: 262.3
click at [1014, 65] on ol "Home / Restaurants management / Menus / Sections" at bounding box center [759, 73] width 733 height 19
click at [1013, 89] on div "Home / Restaurants management / Menus / Sections Del Bosco Ristorante Inactive …" at bounding box center [759, 456] width 733 height 784
